Goal: Task Accomplishment & Management: Use online tool/utility

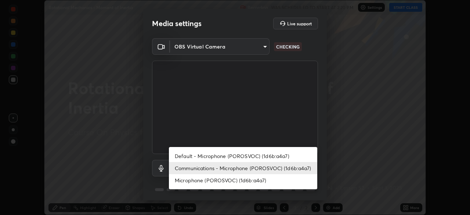
scroll to position [215, 470]
click at [228, 181] on li "Microphone (POROSVOC) (1d6b:a4a7)" at bounding box center [243, 180] width 148 height 12
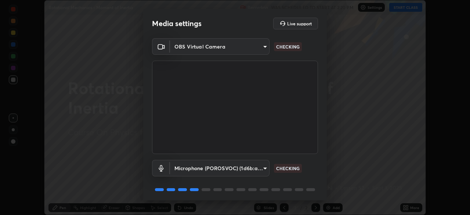
type input "ce5dac5386b7165ef111ec0cceeb88a2088e5dafea1a1e31d92b60c0252cb551"
click at [286, 150] on video at bounding box center [235, 107] width 166 height 93
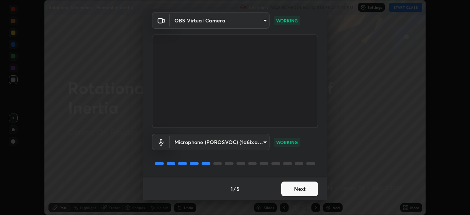
click at [294, 186] on button "Next" at bounding box center [299, 188] width 37 height 15
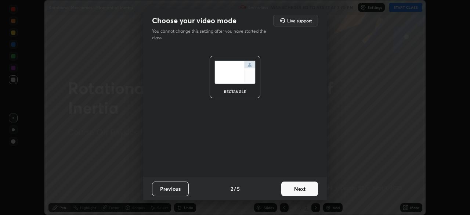
scroll to position [0, 0]
click at [295, 188] on button "Next" at bounding box center [299, 188] width 37 height 15
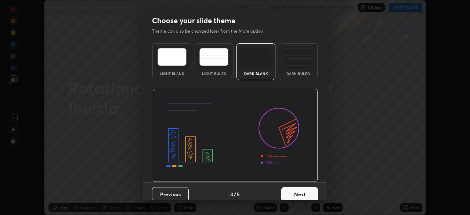
click at [295, 189] on button "Next" at bounding box center [299, 194] width 37 height 15
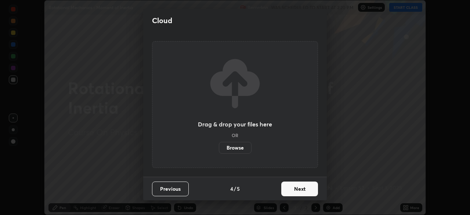
click at [294, 190] on button "Next" at bounding box center [299, 188] width 37 height 15
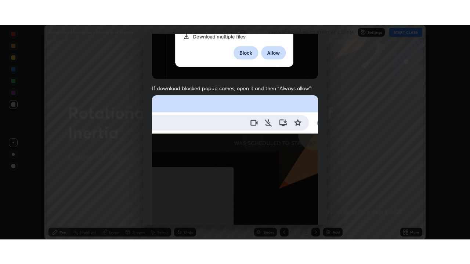
scroll to position [176, 0]
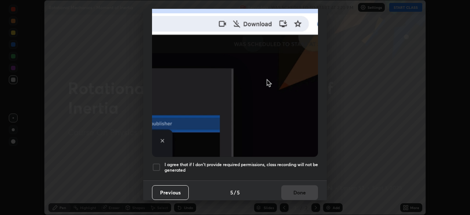
click at [159, 163] on div at bounding box center [156, 167] width 9 height 9
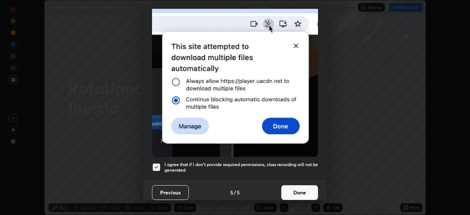
click at [301, 186] on button "Done" at bounding box center [299, 192] width 37 height 15
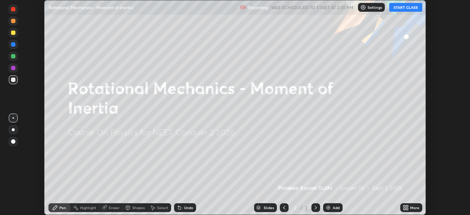
click at [399, 7] on button "START CLASS" at bounding box center [405, 7] width 33 height 9
click at [331, 204] on div "Add" at bounding box center [332, 207] width 19 height 9
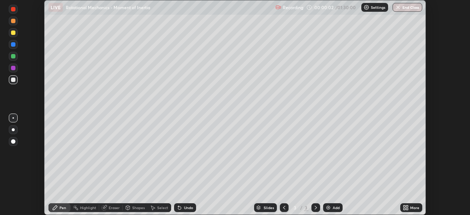
click at [407, 206] on icon at bounding box center [407, 206] width 2 height 2
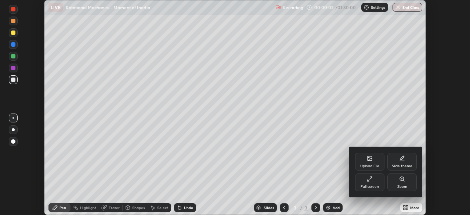
click at [370, 183] on div "Full screen" at bounding box center [369, 182] width 29 height 18
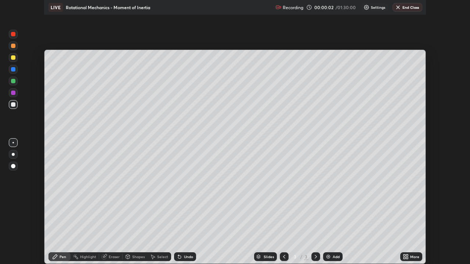
scroll to position [264, 470]
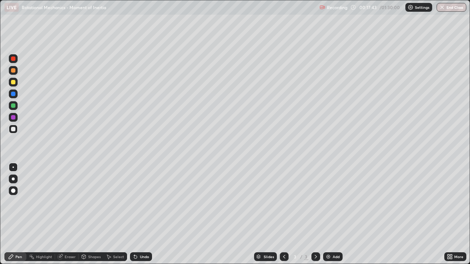
click at [13, 81] on div at bounding box center [13, 82] width 4 height 4
click at [11, 84] on div at bounding box center [13, 82] width 4 height 4
click at [12, 129] on div at bounding box center [13, 129] width 4 height 4
click at [14, 117] on div at bounding box center [13, 117] width 4 height 4
click at [11, 84] on div at bounding box center [13, 82] width 9 height 9
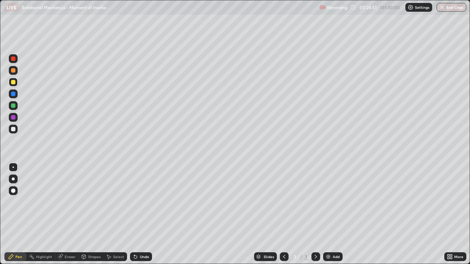
click at [14, 129] on div at bounding box center [13, 129] width 4 height 4
click at [16, 94] on div at bounding box center [13, 94] width 9 height 9
click at [12, 128] on div at bounding box center [13, 129] width 4 height 4
click at [14, 94] on div at bounding box center [13, 94] width 4 height 4
click at [13, 82] on div at bounding box center [13, 82] width 4 height 4
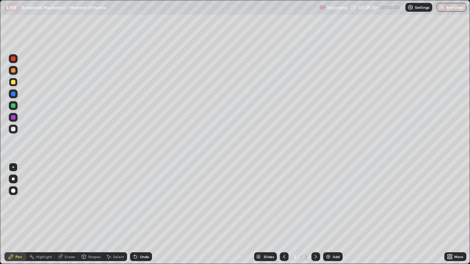
click at [329, 214] on img at bounding box center [328, 257] width 6 height 6
click at [13, 130] on div at bounding box center [13, 129] width 4 height 4
click at [12, 106] on div at bounding box center [13, 106] width 4 height 4
click at [13, 82] on div at bounding box center [13, 82] width 4 height 4
click at [14, 129] on div at bounding box center [13, 129] width 4 height 4
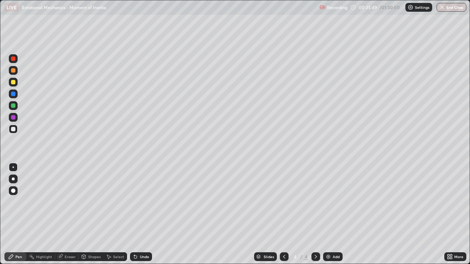
click at [14, 108] on div at bounding box center [13, 106] width 4 height 4
click at [14, 82] on div at bounding box center [13, 82] width 4 height 4
click at [13, 128] on div at bounding box center [13, 129] width 4 height 4
click at [15, 81] on div at bounding box center [13, 82] width 4 height 4
click at [13, 93] on div at bounding box center [13, 94] width 4 height 4
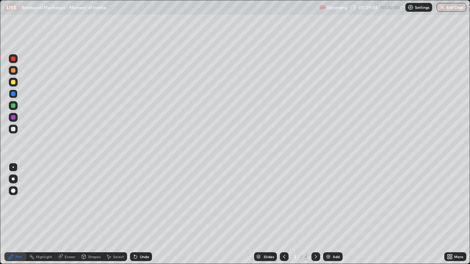
click at [145, 214] on div "Undo" at bounding box center [141, 257] width 22 height 9
click at [65, 214] on div "Eraser" at bounding box center [70, 257] width 11 height 4
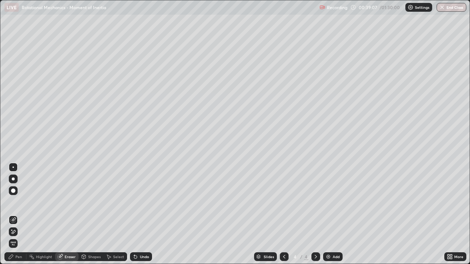
click at [17, 214] on div "Pen" at bounding box center [15, 257] width 22 height 9
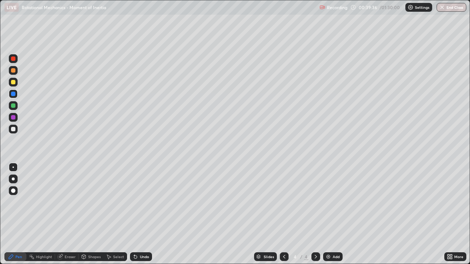
click at [14, 81] on div at bounding box center [13, 82] width 4 height 4
click at [142, 214] on div "Undo" at bounding box center [144, 257] width 9 height 4
click at [140, 214] on div "Undo" at bounding box center [144, 257] width 9 height 4
click at [13, 130] on div at bounding box center [13, 129] width 4 height 4
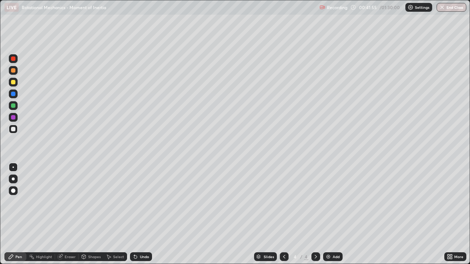
click at [333, 214] on div "Add" at bounding box center [336, 257] width 7 height 4
click at [13, 104] on div at bounding box center [13, 106] width 4 height 4
click at [13, 82] on div at bounding box center [13, 82] width 4 height 4
click at [12, 93] on div at bounding box center [13, 94] width 4 height 4
click at [10, 130] on div at bounding box center [13, 129] width 9 height 9
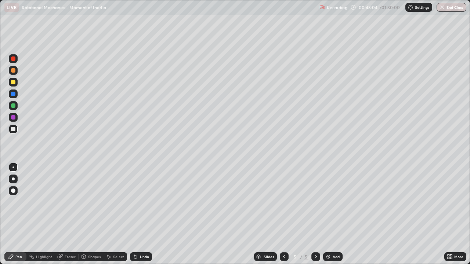
click at [12, 81] on div at bounding box center [13, 82] width 4 height 4
click at [13, 71] on div at bounding box center [13, 70] width 4 height 4
click at [65, 214] on div "Eraser" at bounding box center [66, 257] width 23 height 9
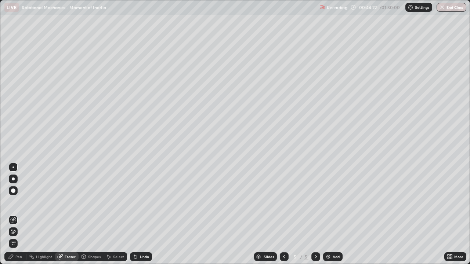
click at [18, 214] on div "Pen" at bounding box center [18, 257] width 7 height 4
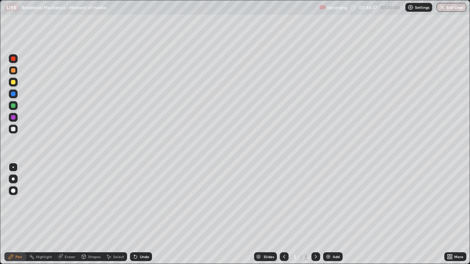
click at [90, 214] on div "Shapes" at bounding box center [94, 257] width 12 height 4
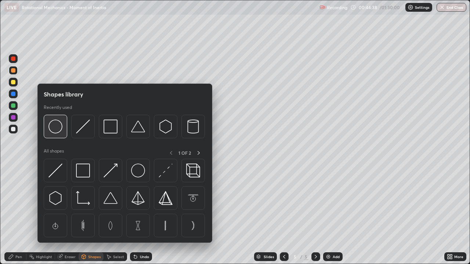
click at [59, 128] on img at bounding box center [55, 127] width 14 height 14
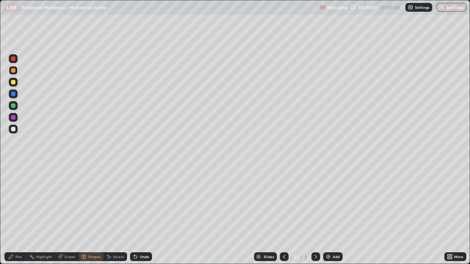
click at [138, 214] on div "Undo" at bounding box center [141, 257] width 22 height 9
click at [141, 214] on div "Undo" at bounding box center [141, 257] width 22 height 9
click at [20, 214] on div "Pen" at bounding box center [18, 257] width 7 height 4
click at [141, 214] on div "Undo" at bounding box center [144, 257] width 9 height 4
click at [14, 106] on div at bounding box center [13, 106] width 4 height 4
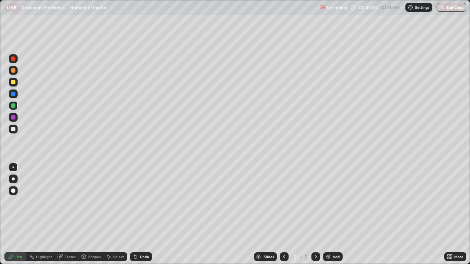
click at [14, 128] on div at bounding box center [13, 129] width 4 height 4
click at [143, 214] on div "Undo" at bounding box center [141, 257] width 22 height 9
click at [14, 105] on div at bounding box center [13, 106] width 4 height 4
click at [12, 128] on div at bounding box center [13, 129] width 4 height 4
click at [141, 214] on div "Undo" at bounding box center [144, 257] width 9 height 4
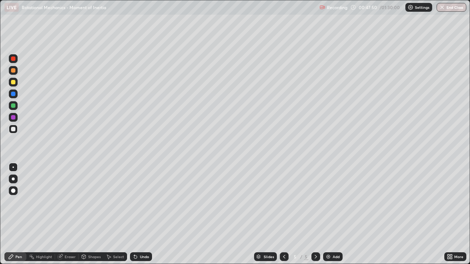
click at [145, 214] on div "Undo" at bounding box center [144, 257] width 9 height 4
click at [143, 214] on div "Undo" at bounding box center [144, 257] width 9 height 4
click at [145, 214] on div "Undo" at bounding box center [144, 257] width 9 height 4
click at [140, 214] on div "Undo" at bounding box center [144, 257] width 9 height 4
click at [283, 214] on icon at bounding box center [284, 257] width 6 height 6
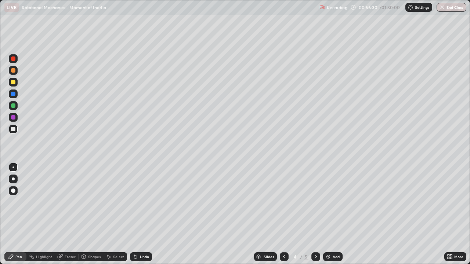
click at [284, 214] on icon at bounding box center [284, 257] width 6 height 6
click at [313, 214] on icon at bounding box center [316, 257] width 6 height 6
click at [316, 214] on icon at bounding box center [316, 257] width 6 height 6
click at [283, 214] on icon at bounding box center [284, 257] width 2 height 4
click at [316, 214] on icon at bounding box center [316, 257] width 6 height 6
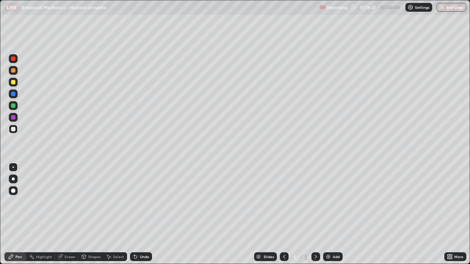
click at [331, 214] on div "Add" at bounding box center [332, 257] width 19 height 9
click at [13, 80] on div at bounding box center [13, 82] width 4 height 4
click at [144, 214] on div "Undo" at bounding box center [144, 257] width 9 height 4
click at [12, 92] on div at bounding box center [13, 94] width 4 height 4
click at [12, 130] on div at bounding box center [13, 129] width 4 height 4
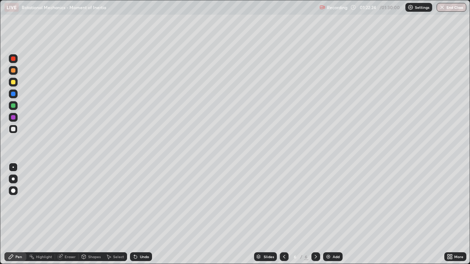
click at [13, 106] on div at bounding box center [13, 106] width 4 height 4
click at [14, 127] on div at bounding box center [13, 129] width 4 height 4
click at [142, 214] on div "Undo" at bounding box center [141, 257] width 22 height 9
click at [13, 106] on div at bounding box center [13, 106] width 4 height 4
click at [14, 83] on div at bounding box center [13, 82] width 4 height 4
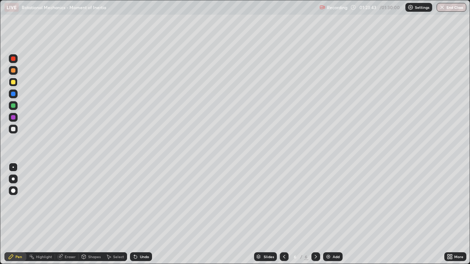
click at [145, 214] on div "Undo" at bounding box center [144, 257] width 9 height 4
click at [146, 214] on div "Undo" at bounding box center [144, 257] width 9 height 4
click at [14, 83] on div at bounding box center [13, 82] width 4 height 4
click at [14, 106] on div at bounding box center [13, 106] width 4 height 4
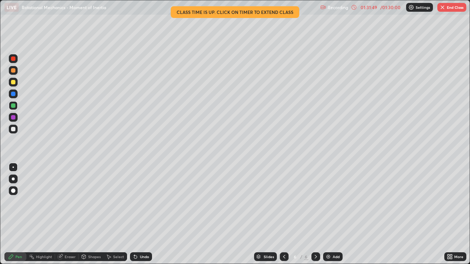
click at [455, 7] on button "End Class" at bounding box center [451, 7] width 29 height 9
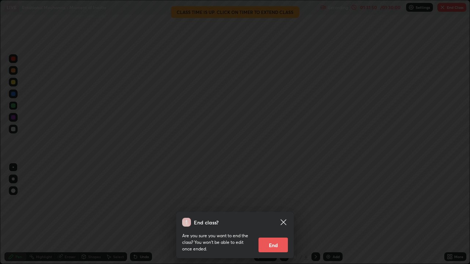
click at [274, 214] on button "End" at bounding box center [272, 245] width 29 height 15
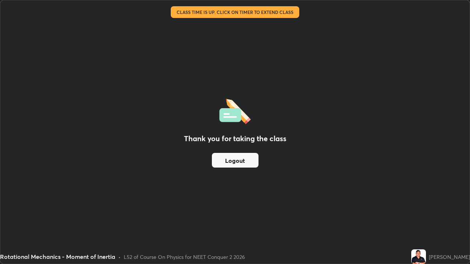
click at [249, 159] on button "Logout" at bounding box center [235, 160] width 47 height 15
